Goal: Task Accomplishment & Management: Manage account settings

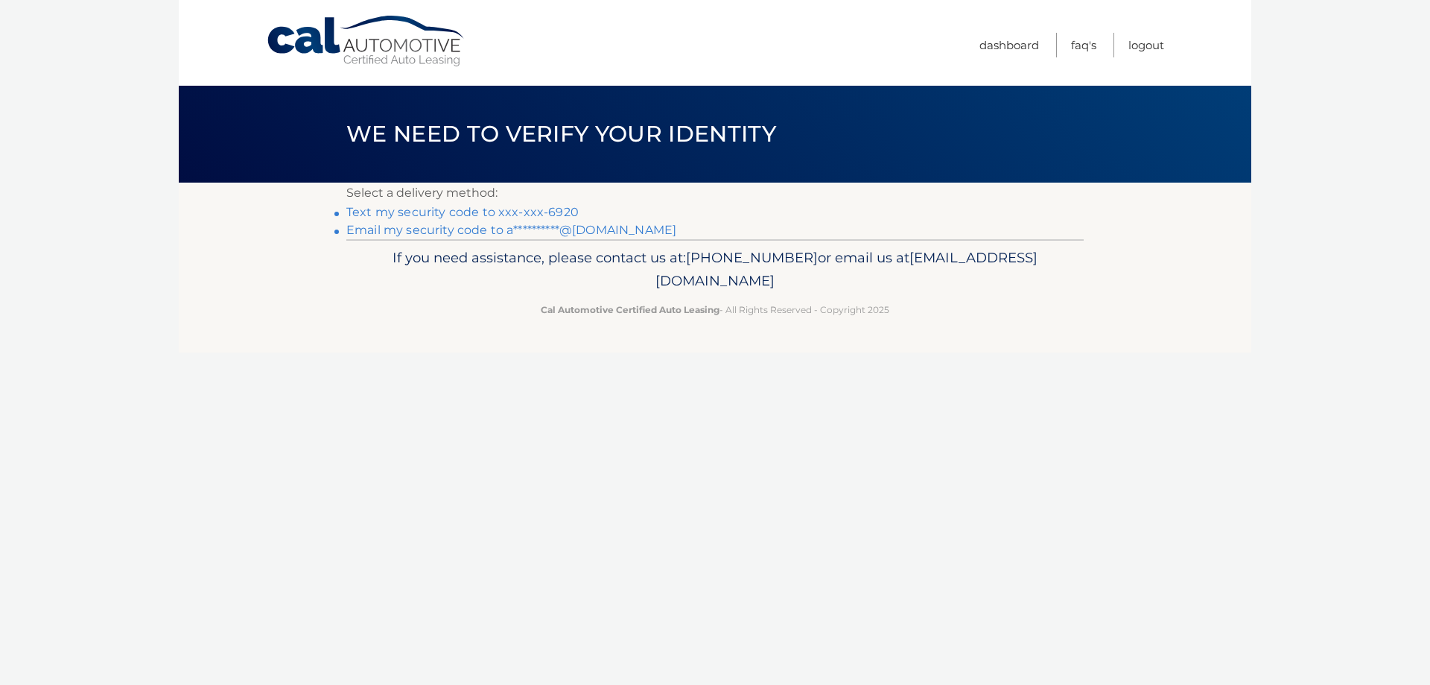
click at [471, 209] on link "Text my security code to xxx-xxx-6920" at bounding box center [462, 212] width 232 height 14
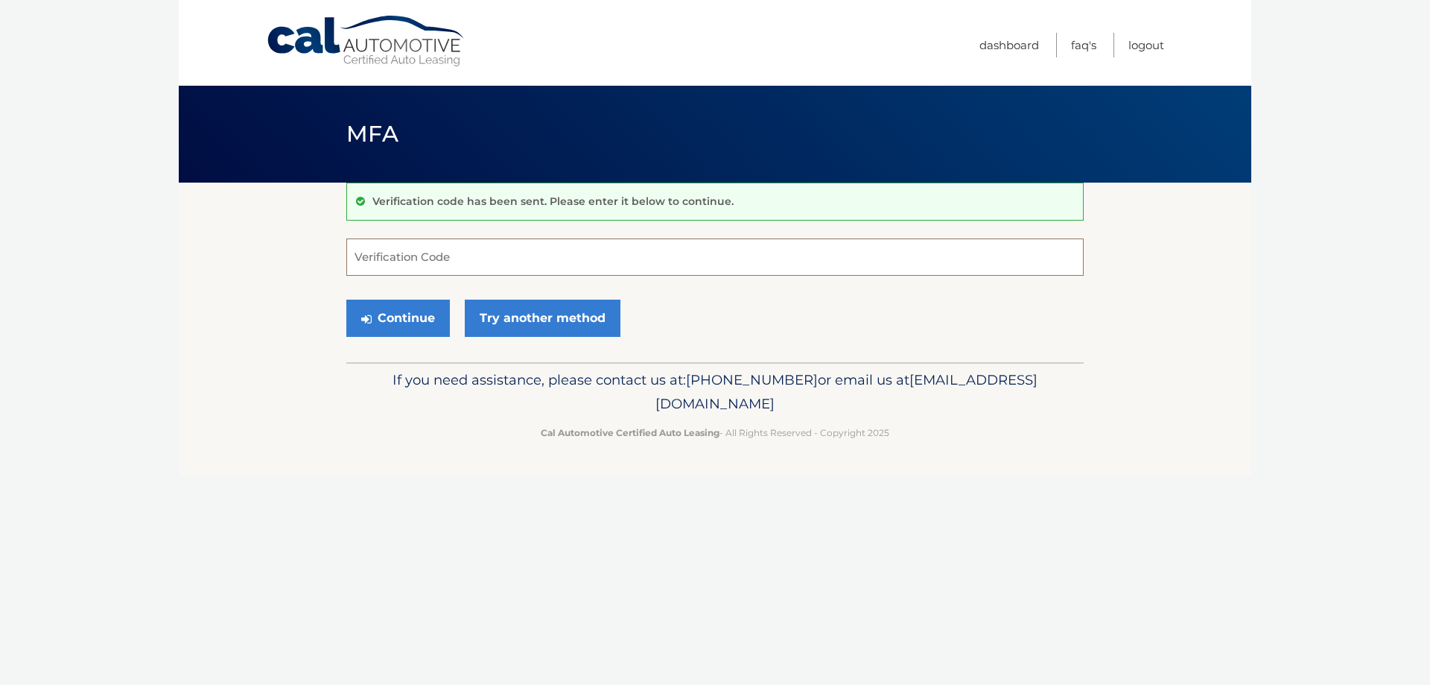
click at [443, 253] on input "Verification Code" at bounding box center [714, 256] width 737 height 37
type input "299443"
click at [393, 308] on button "Continue" at bounding box center [398, 317] width 104 height 37
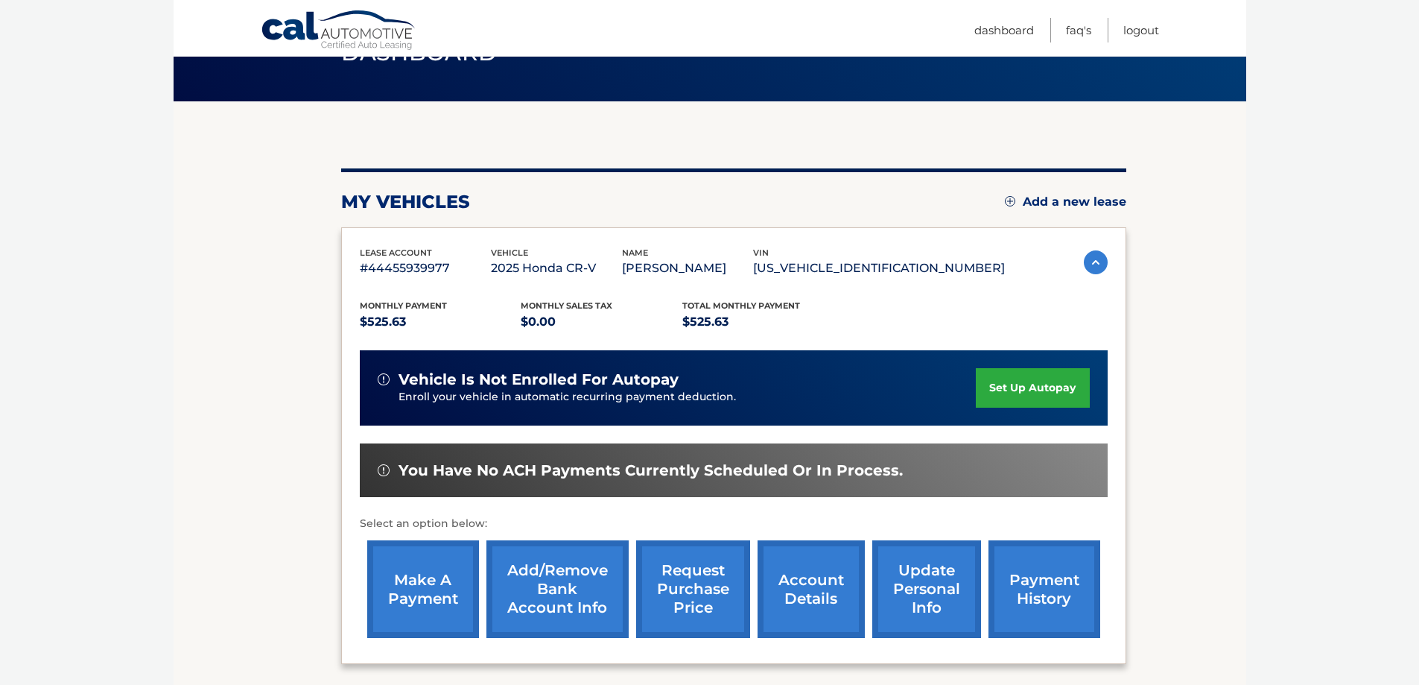
scroll to position [149, 0]
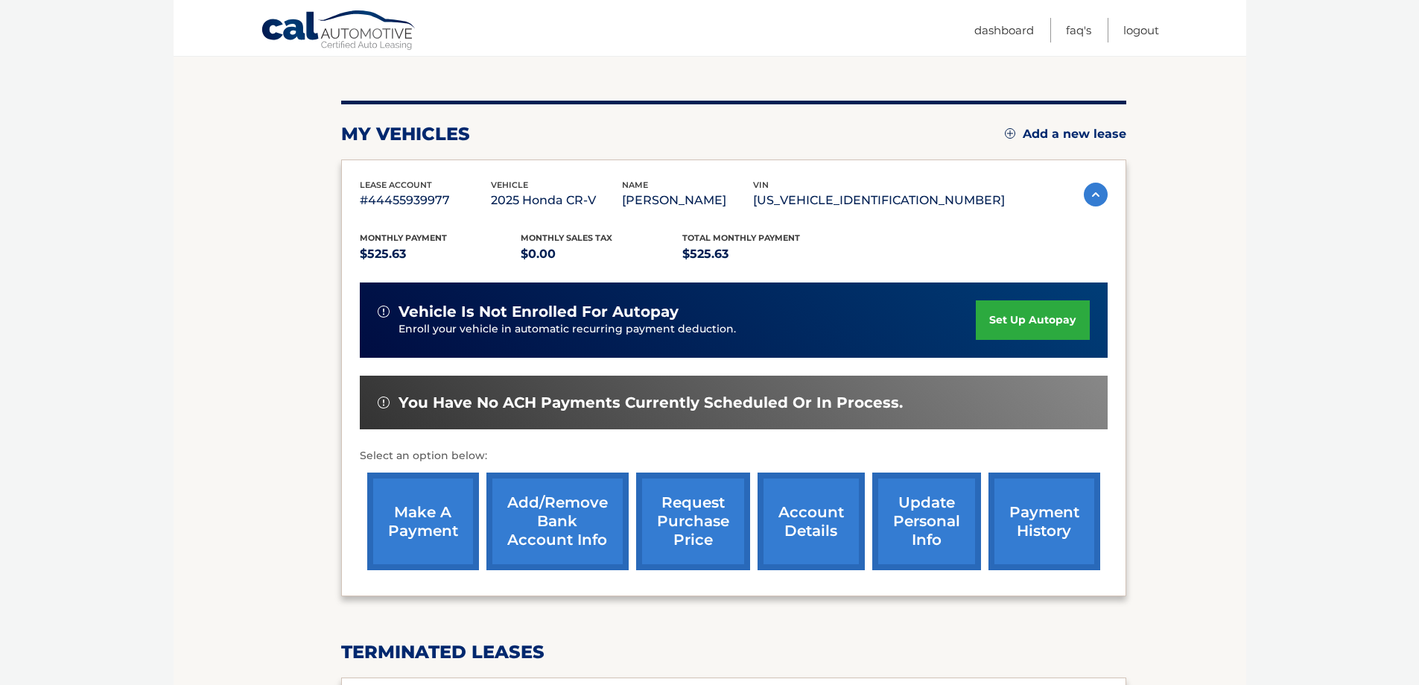
click at [414, 515] on link "make a payment" at bounding box center [423, 521] width 112 height 98
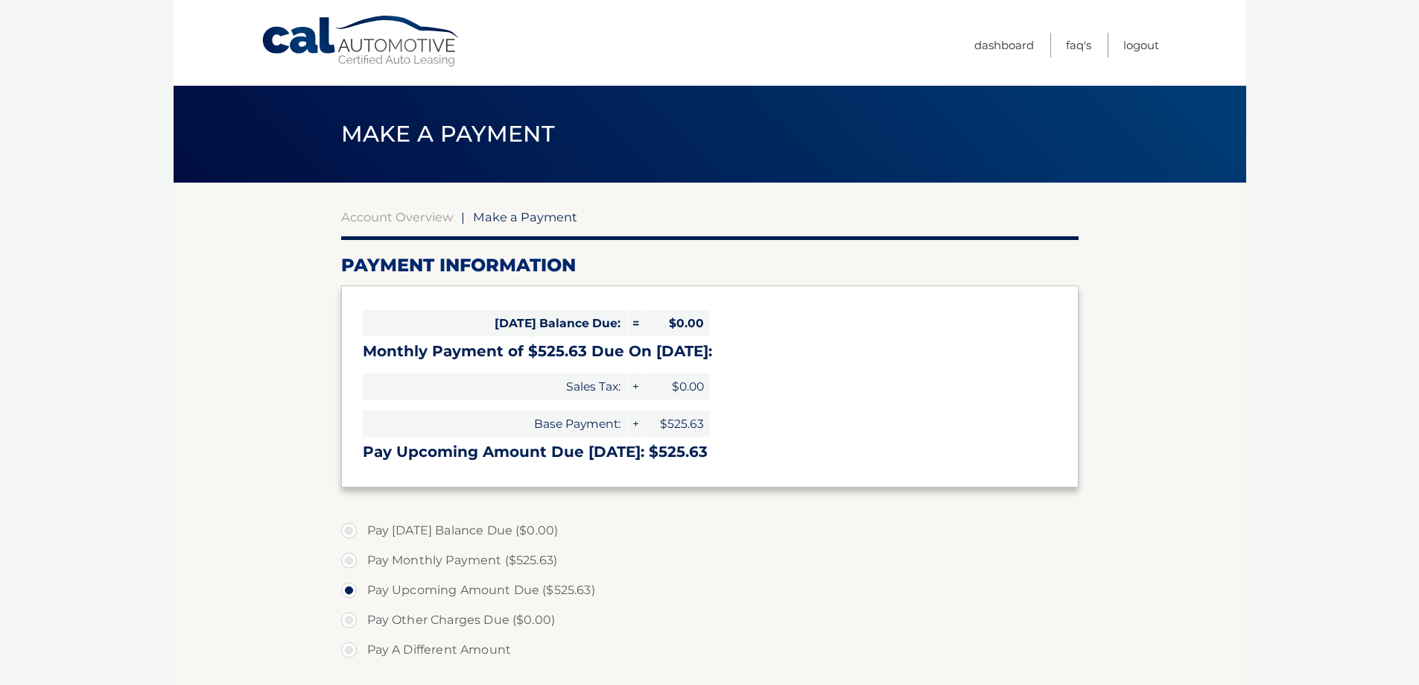
select select "MDk1Mjg5NWMtZmUyYy00ZDgxLWJiYjEtM2U4NTAwZGU2OTVj"
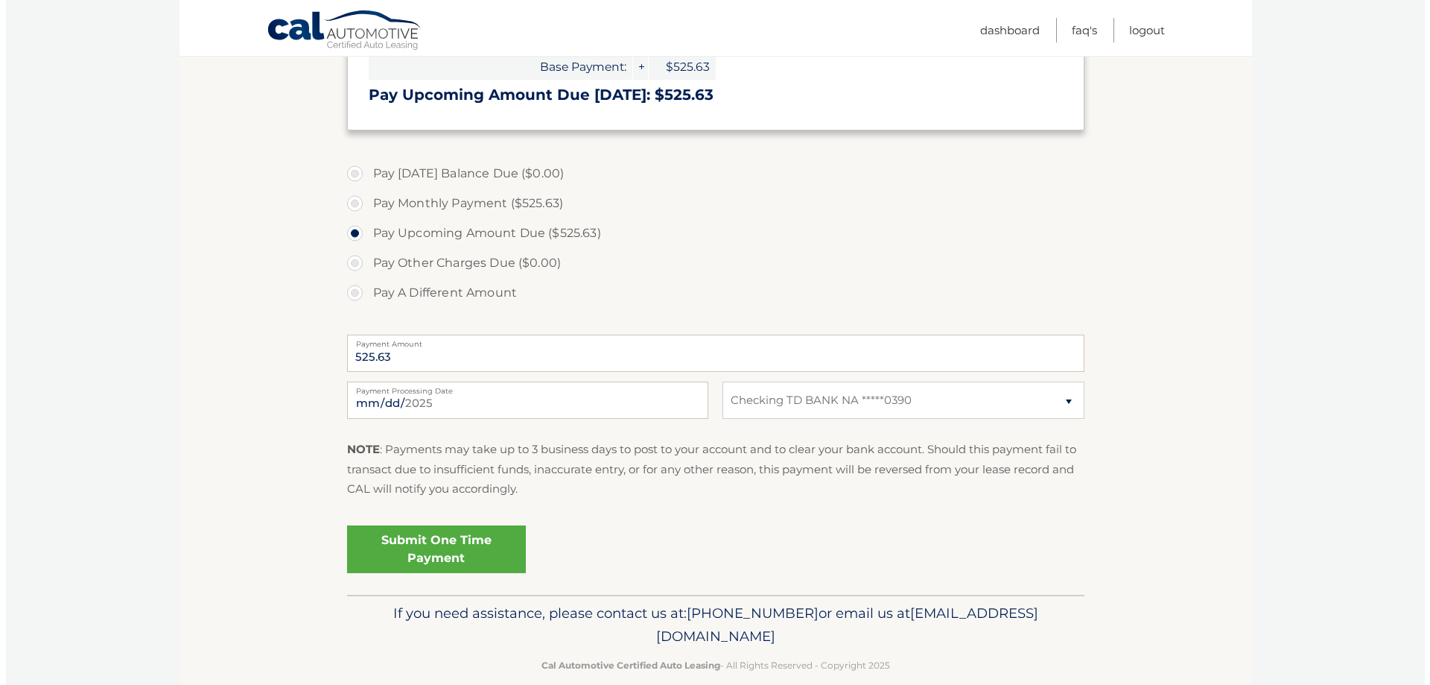
scroll to position [380, 0]
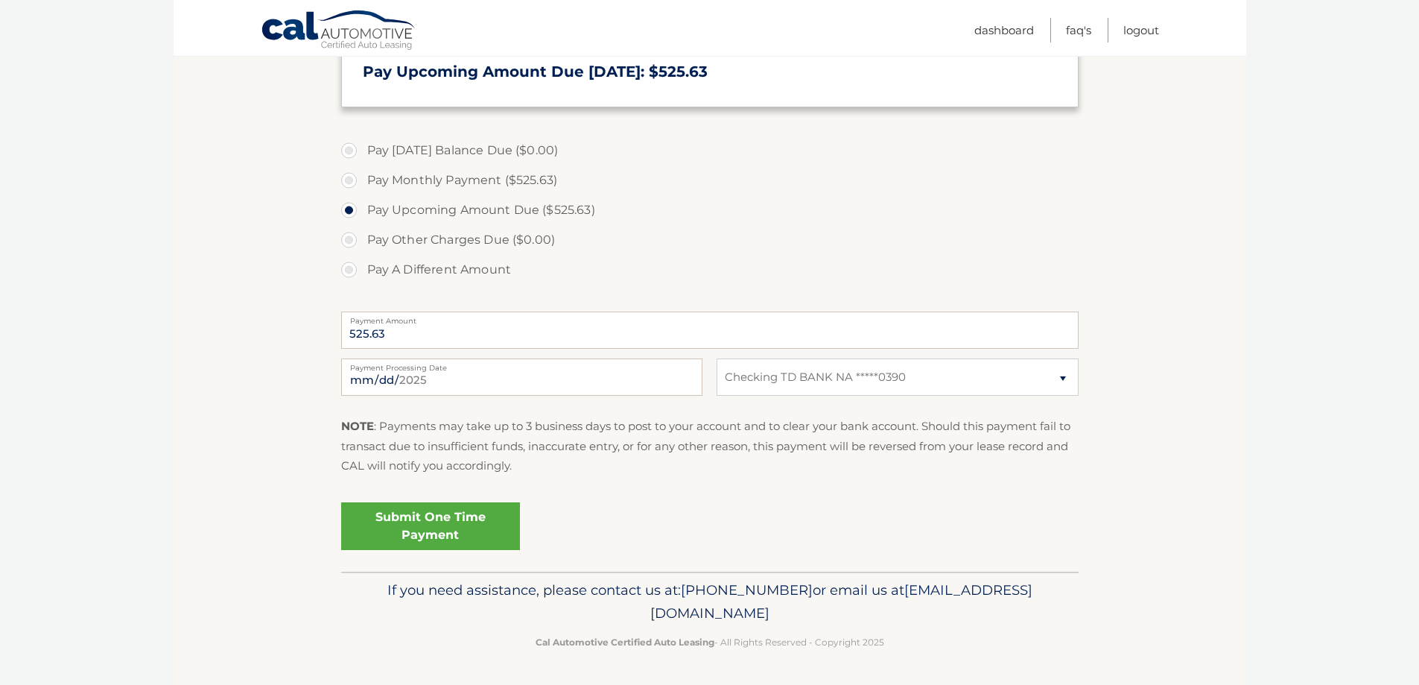
click at [417, 519] on link "Submit One Time Payment" at bounding box center [430, 526] width 179 height 48
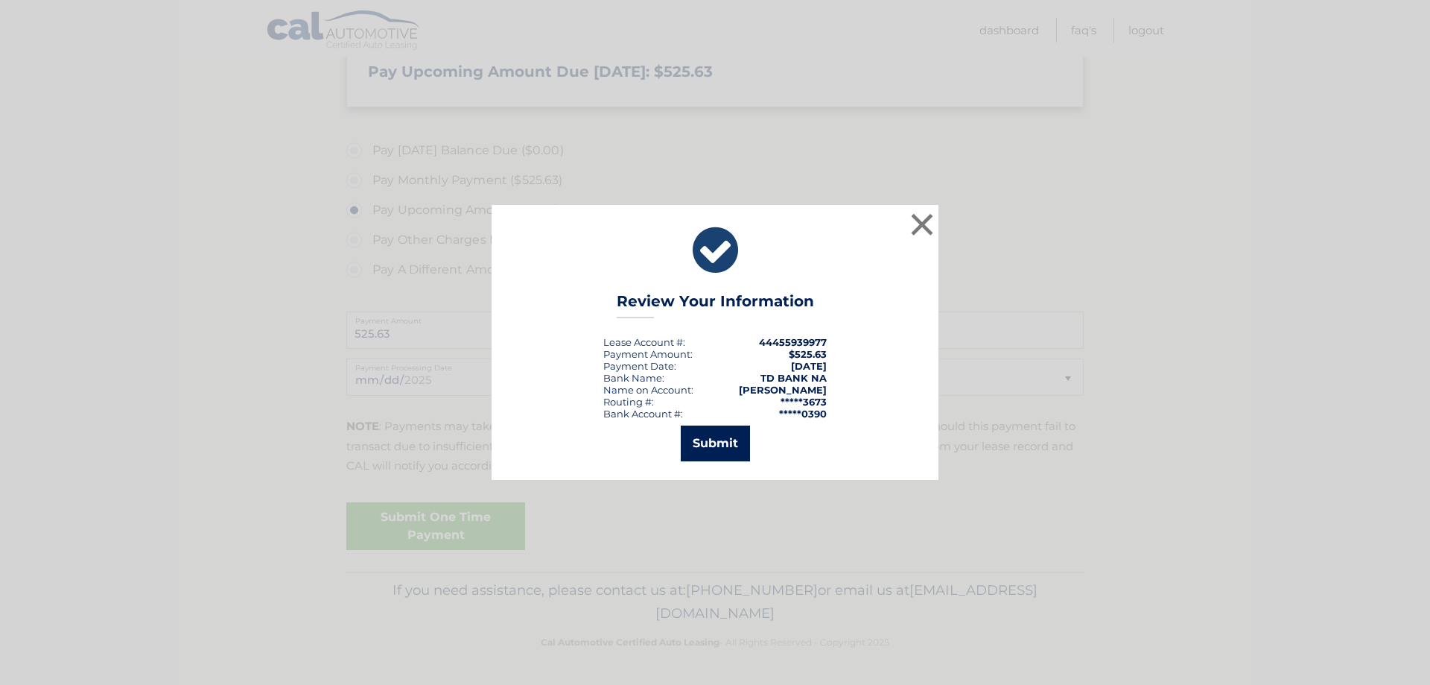
click at [707, 435] on button "Submit" at bounding box center [715, 443] width 69 height 36
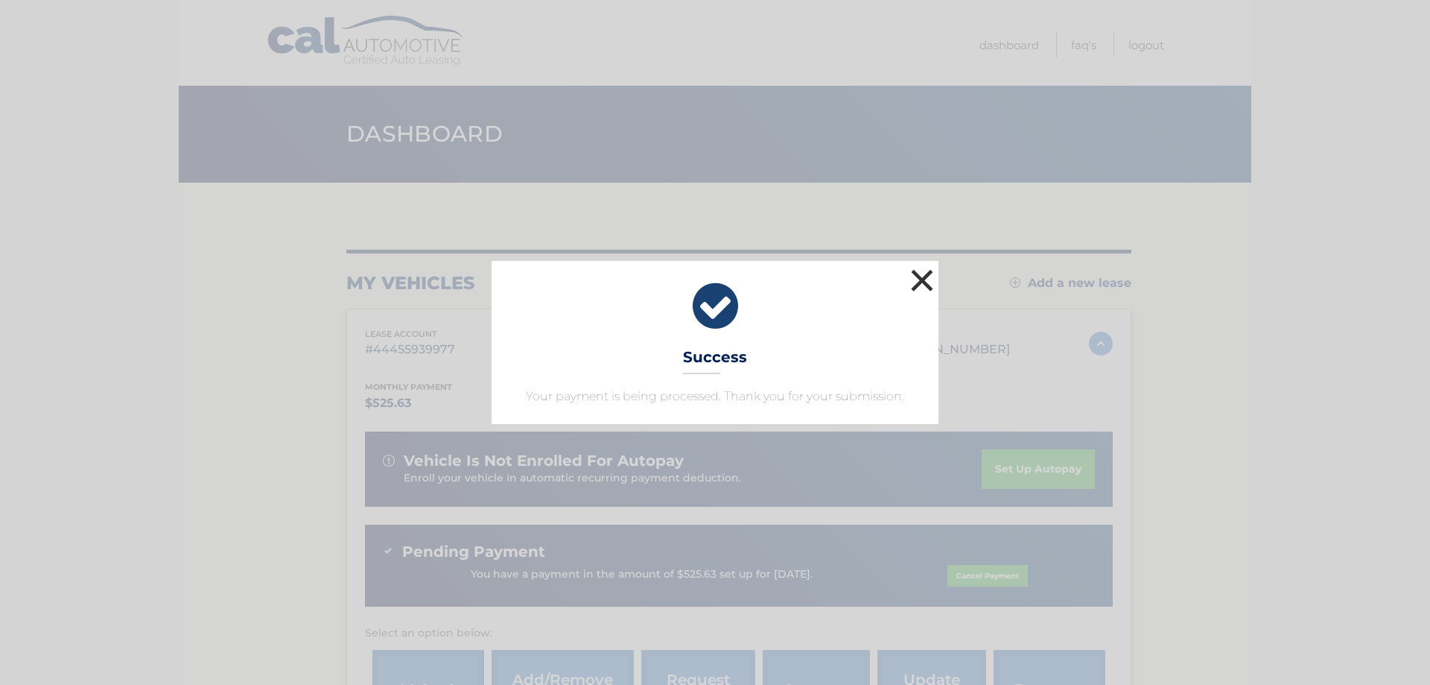
click at [926, 278] on button "×" at bounding box center [922, 280] width 30 height 30
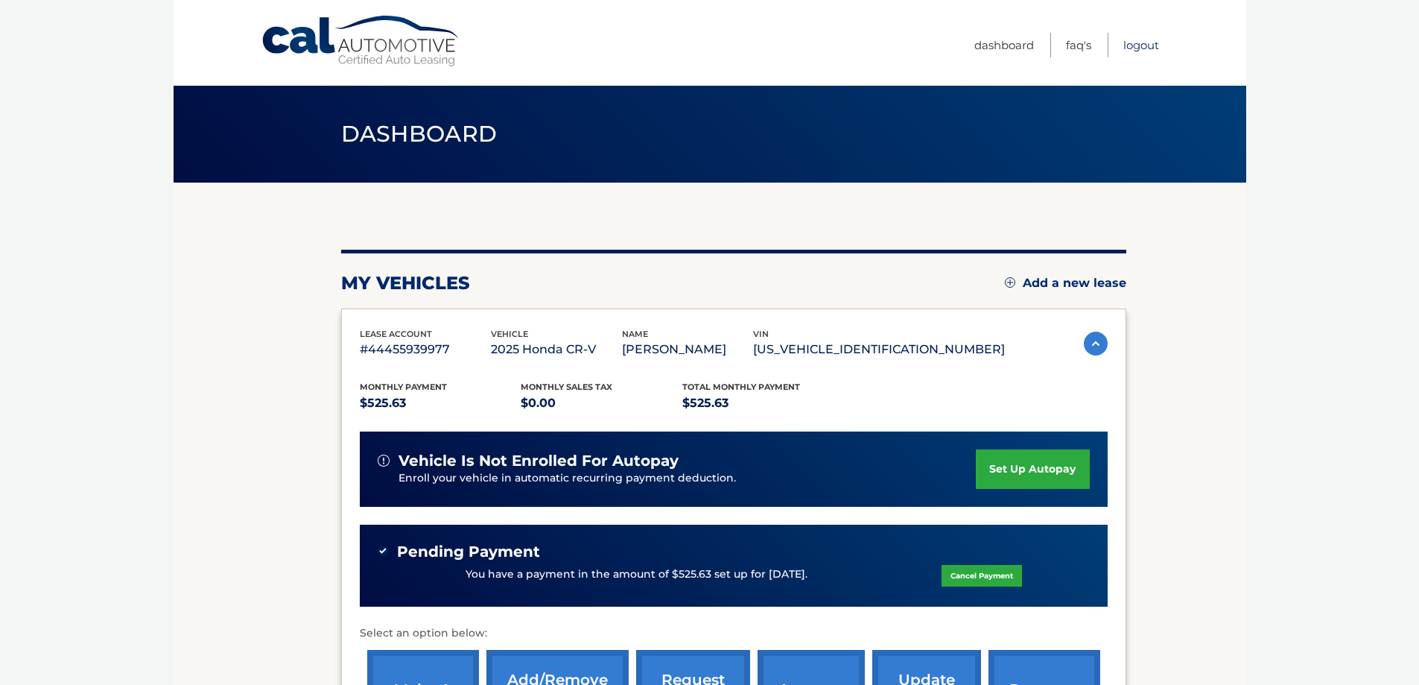
click at [1134, 42] on link "Logout" at bounding box center [1141, 45] width 36 height 25
